Goal: Information Seeking & Learning: Learn about a topic

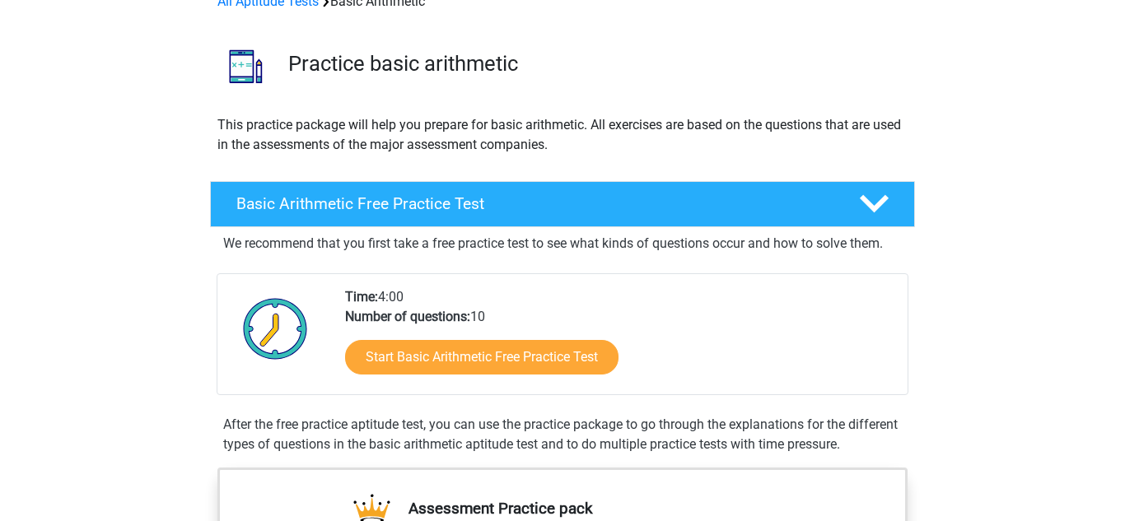
scroll to position [119, 0]
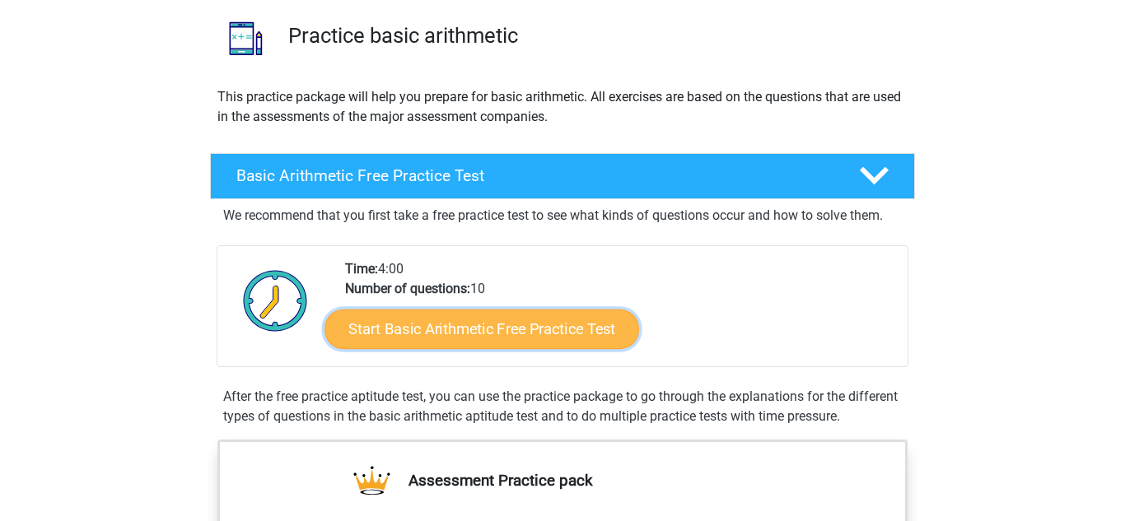
click at [432, 329] on link "Start Basic Arithmetic Free Practice Test" at bounding box center [481, 329] width 315 height 40
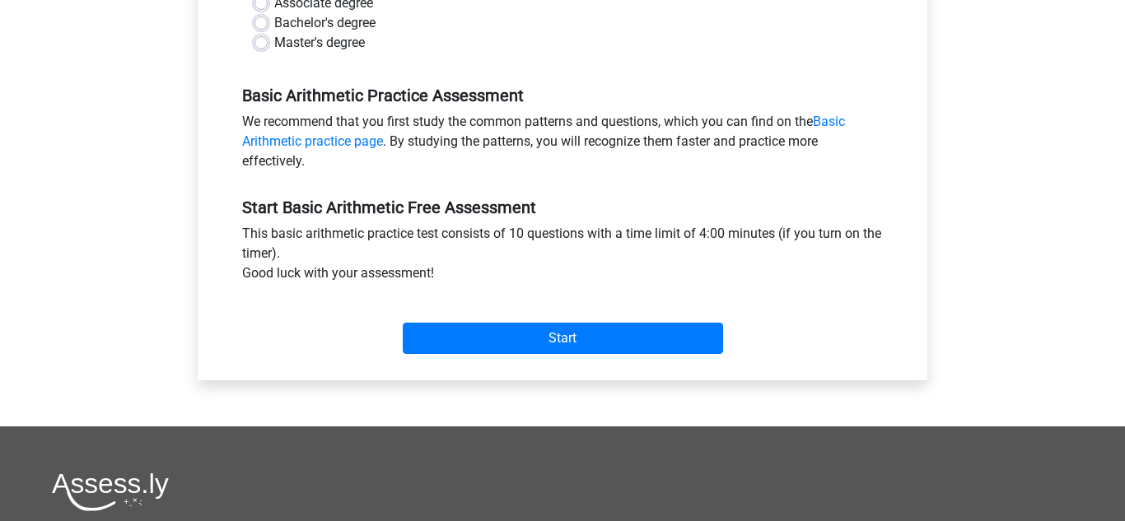
scroll to position [468, 0]
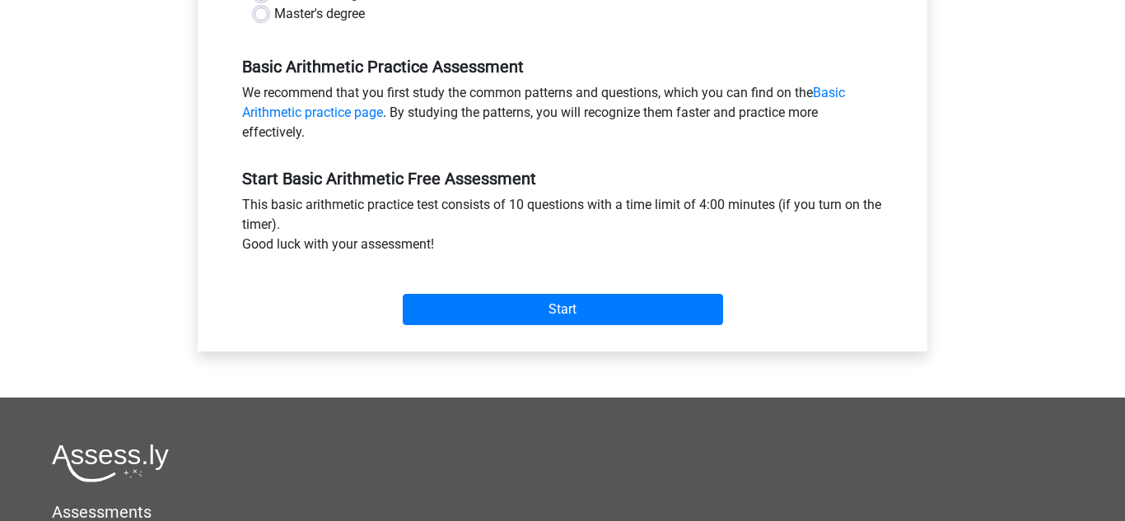
click at [427, 326] on div "Start" at bounding box center [562, 296] width 665 height 71
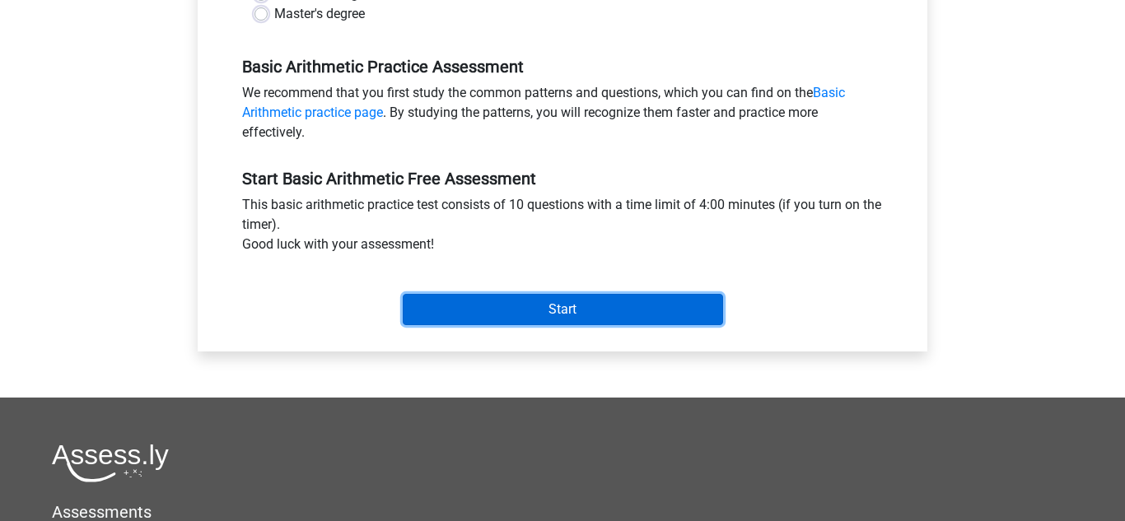
click at [455, 310] on input "Start" at bounding box center [563, 309] width 320 height 31
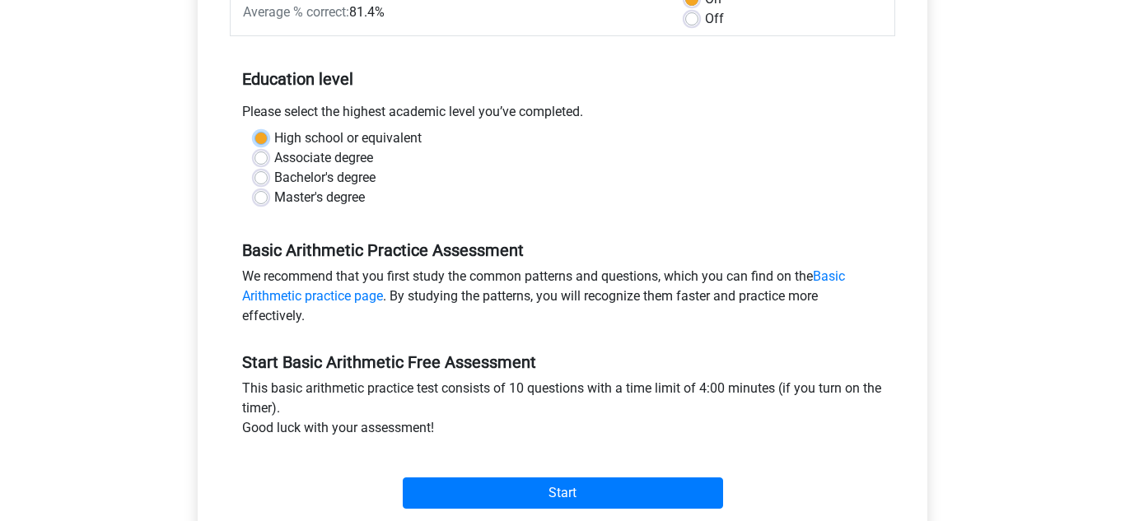
scroll to position [282, 0]
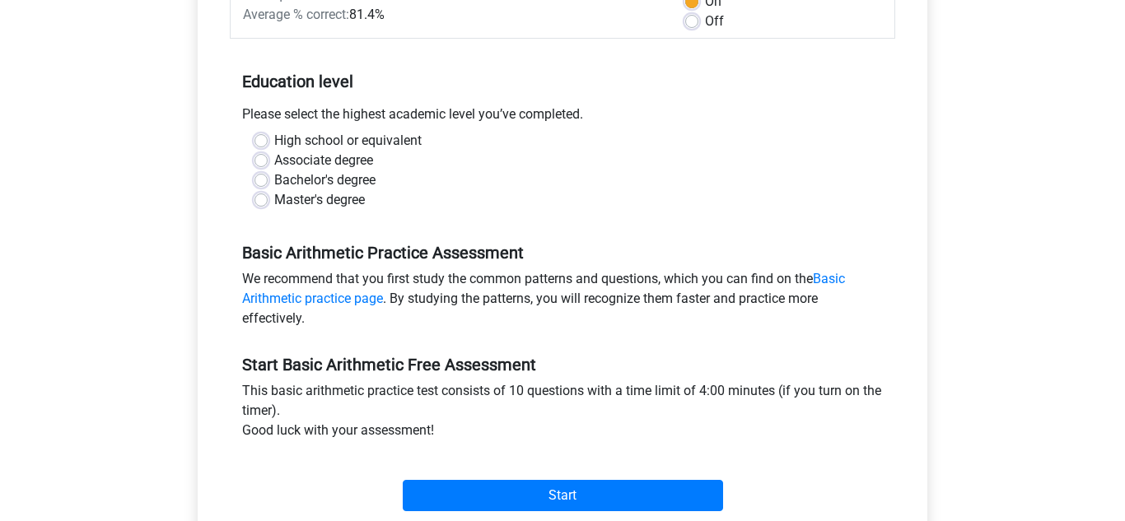
click at [259, 131] on div "High school or equivalent" at bounding box center [562, 141] width 616 height 20
click at [274, 137] on label "High school or equivalent" at bounding box center [347, 141] width 147 height 20
click at [260, 137] on input "High school or equivalent" at bounding box center [260, 139] width 13 height 16
radio input "true"
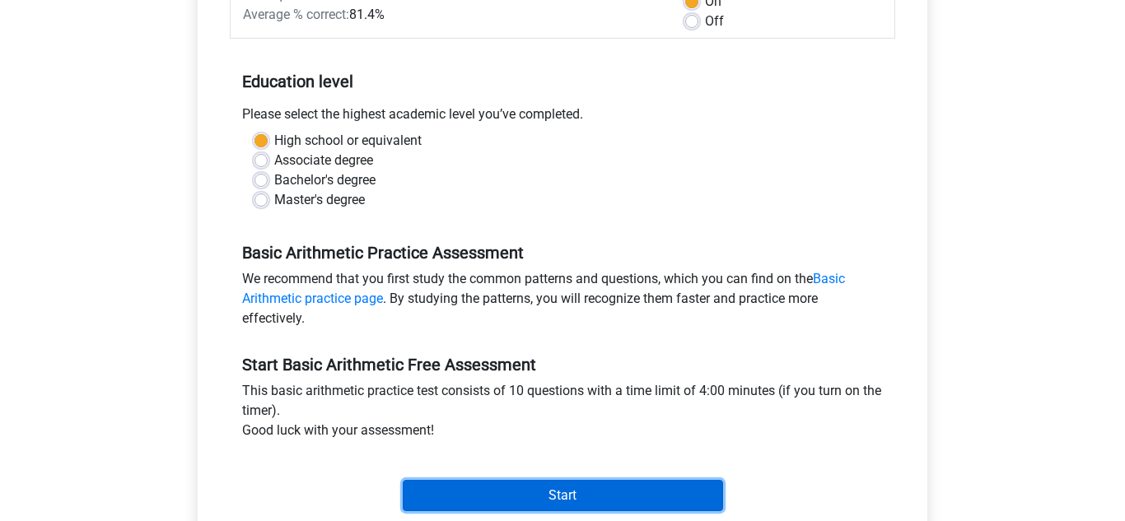
click at [495, 491] on input "Start" at bounding box center [563, 495] width 320 height 31
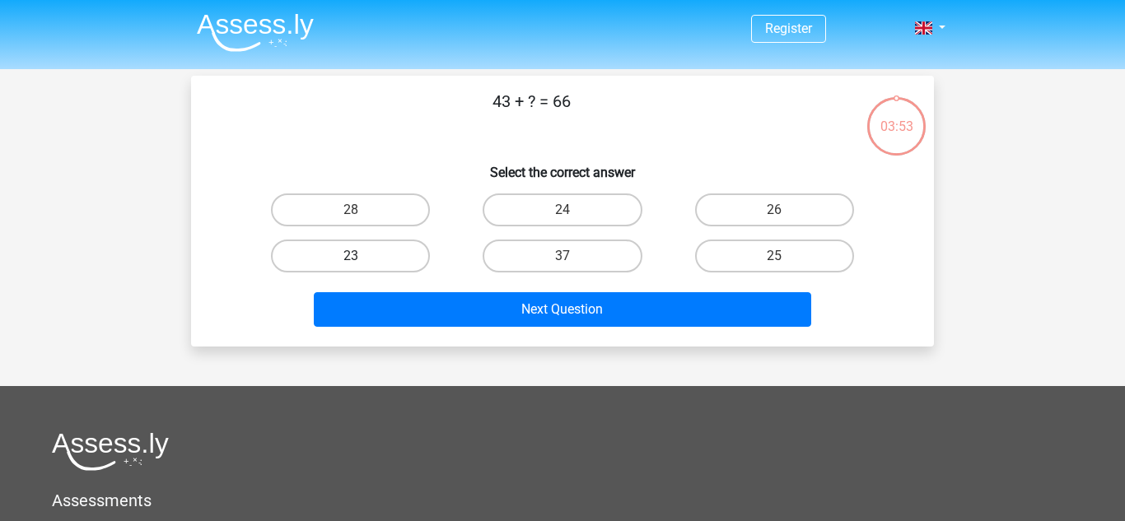
click at [396, 254] on label "23" at bounding box center [350, 256] width 159 height 33
click at [361, 256] on input "23" at bounding box center [356, 261] width 11 height 11
radio input "true"
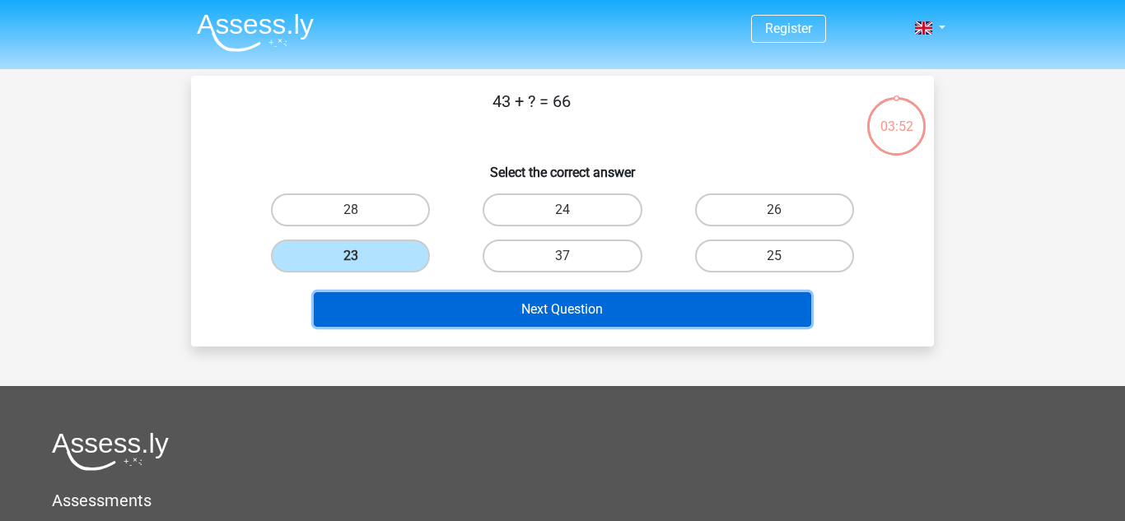
click at [476, 310] on button "Next Question" at bounding box center [563, 309] width 498 height 35
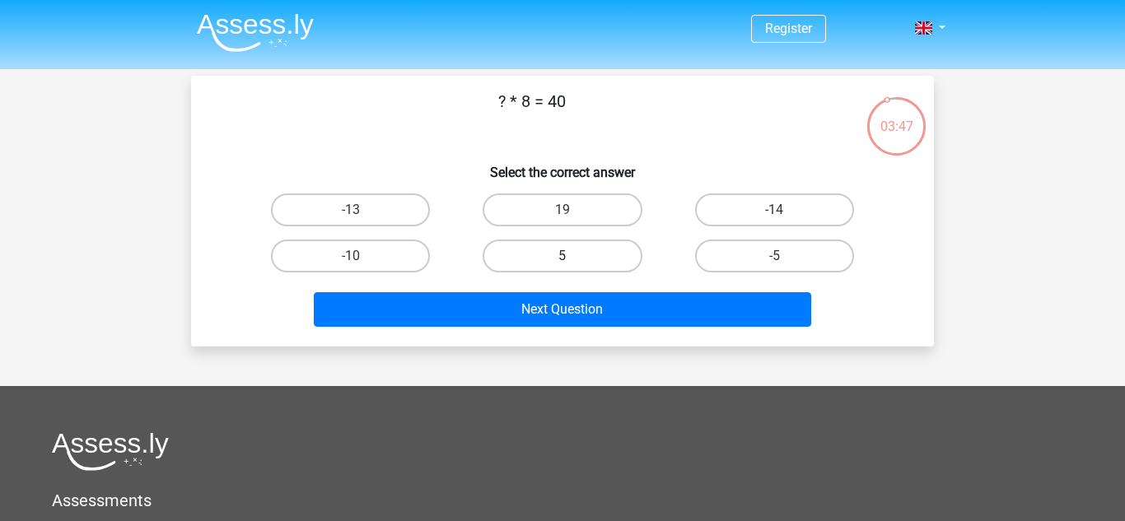
click at [537, 257] on label "5" at bounding box center [561, 256] width 159 height 33
click at [562, 257] on input "5" at bounding box center [567, 261] width 11 height 11
radio input "true"
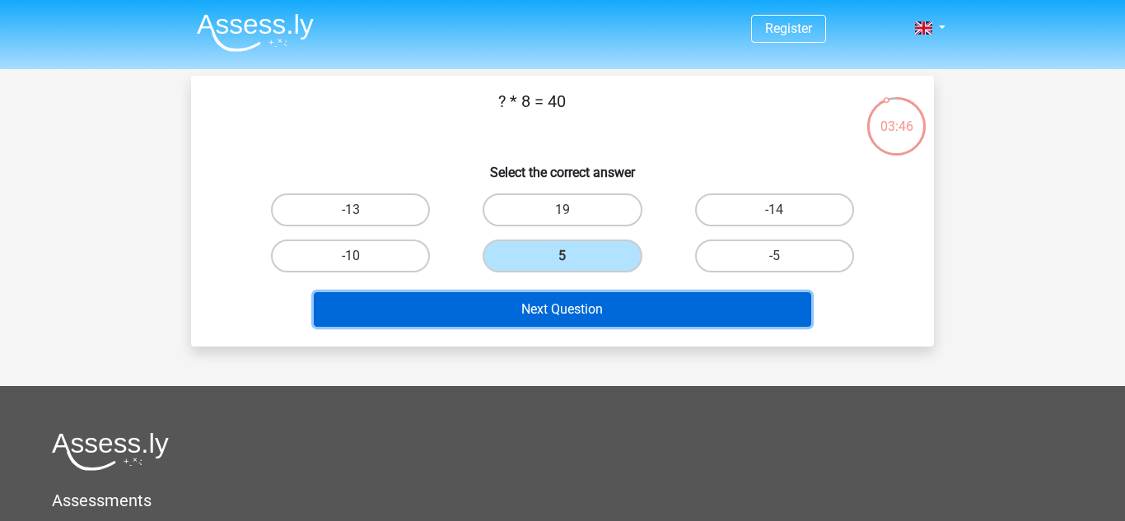
click at [563, 319] on button "Next Question" at bounding box center [563, 309] width 498 height 35
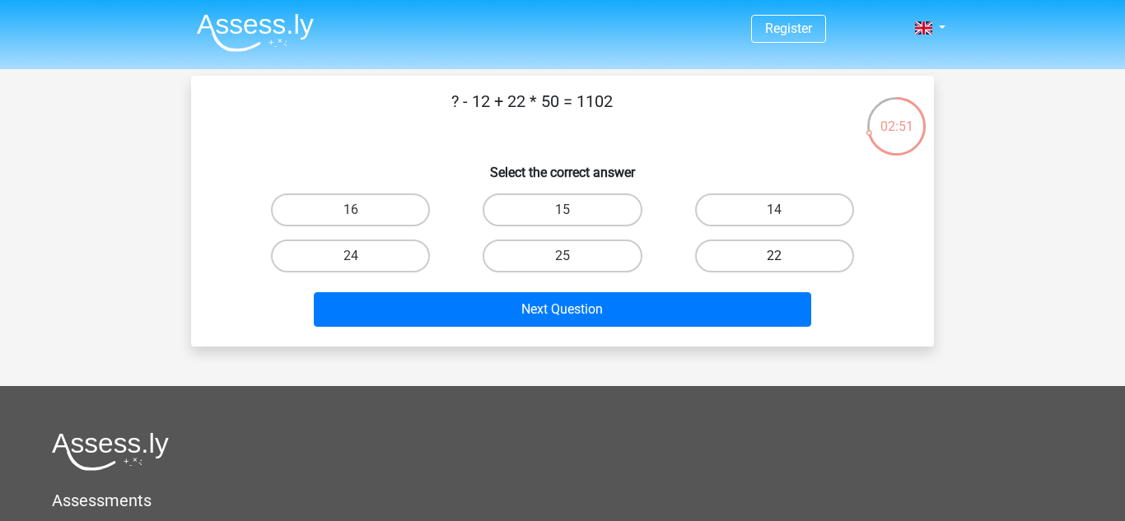
click at [746, 251] on label "22" at bounding box center [774, 256] width 159 height 33
click at [774, 256] on input "22" at bounding box center [779, 261] width 11 height 11
radio input "true"
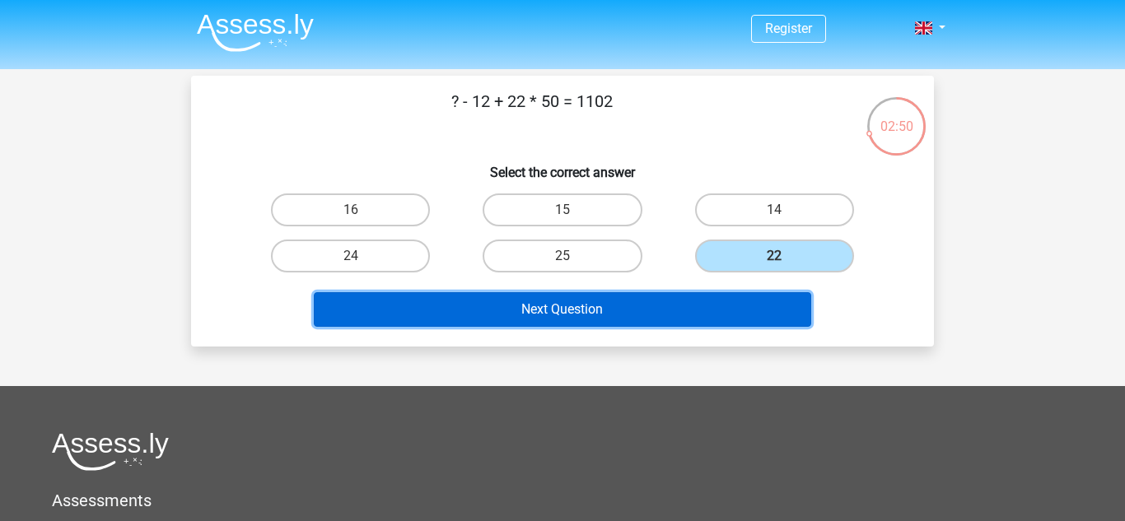
click at [684, 305] on button "Next Question" at bounding box center [563, 309] width 498 height 35
